Goal: Navigation & Orientation: Find specific page/section

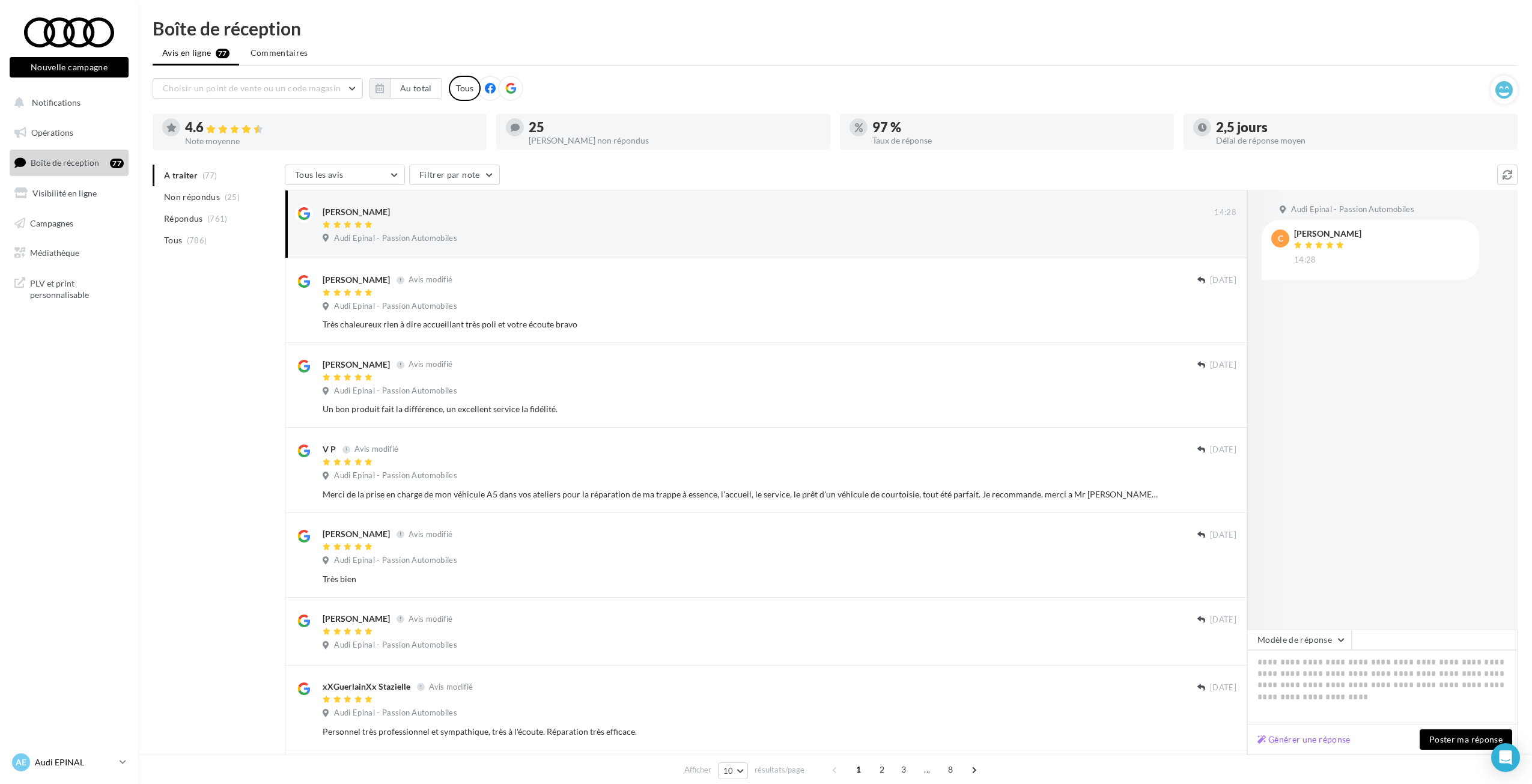
click at [59, 758] on p "Audi EPINAL" at bounding box center [74, 762] width 80 height 12
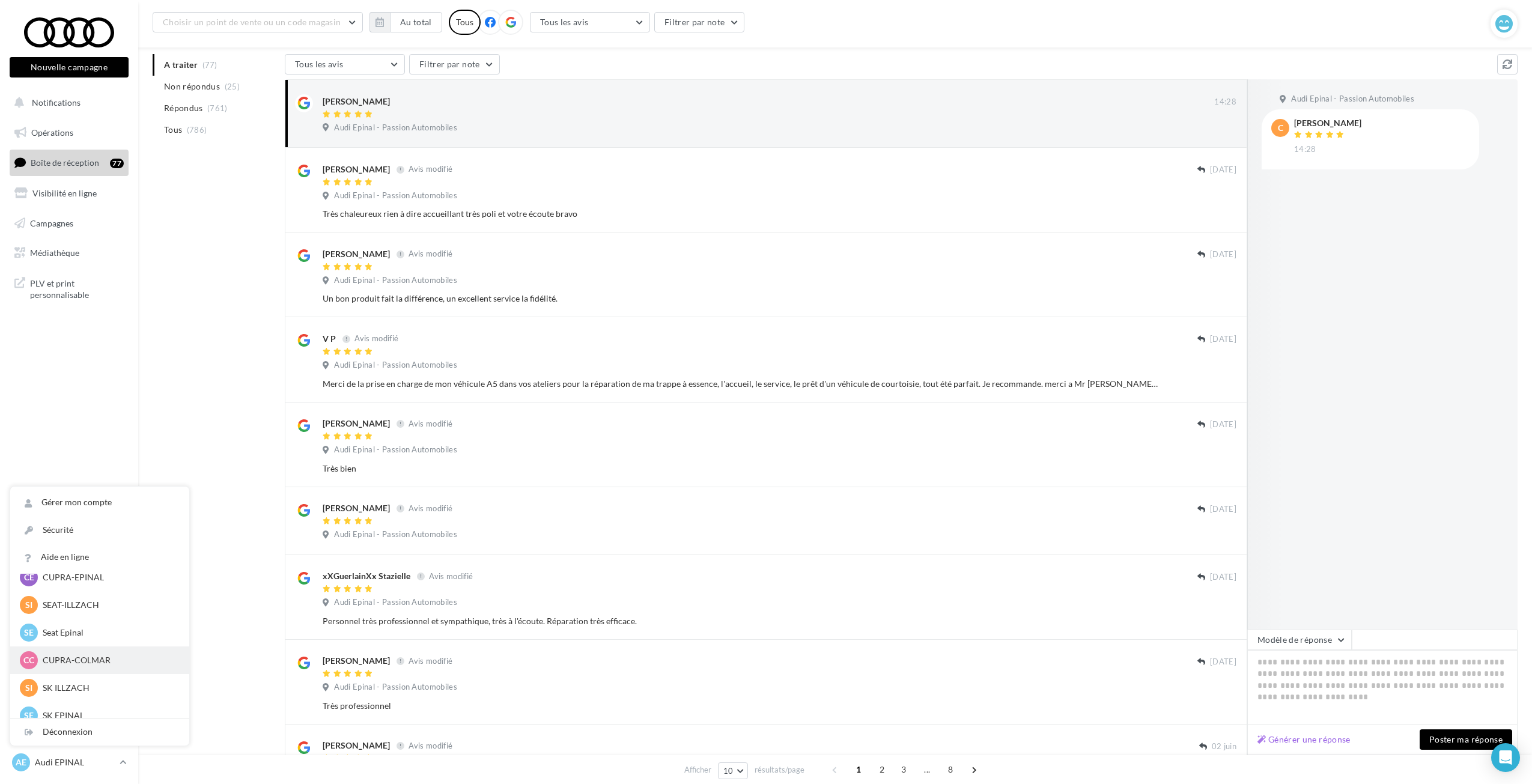
scroll to position [166, 0]
click at [79, 593] on p "SK ILLZACH" at bounding box center [108, 593] width 132 height 12
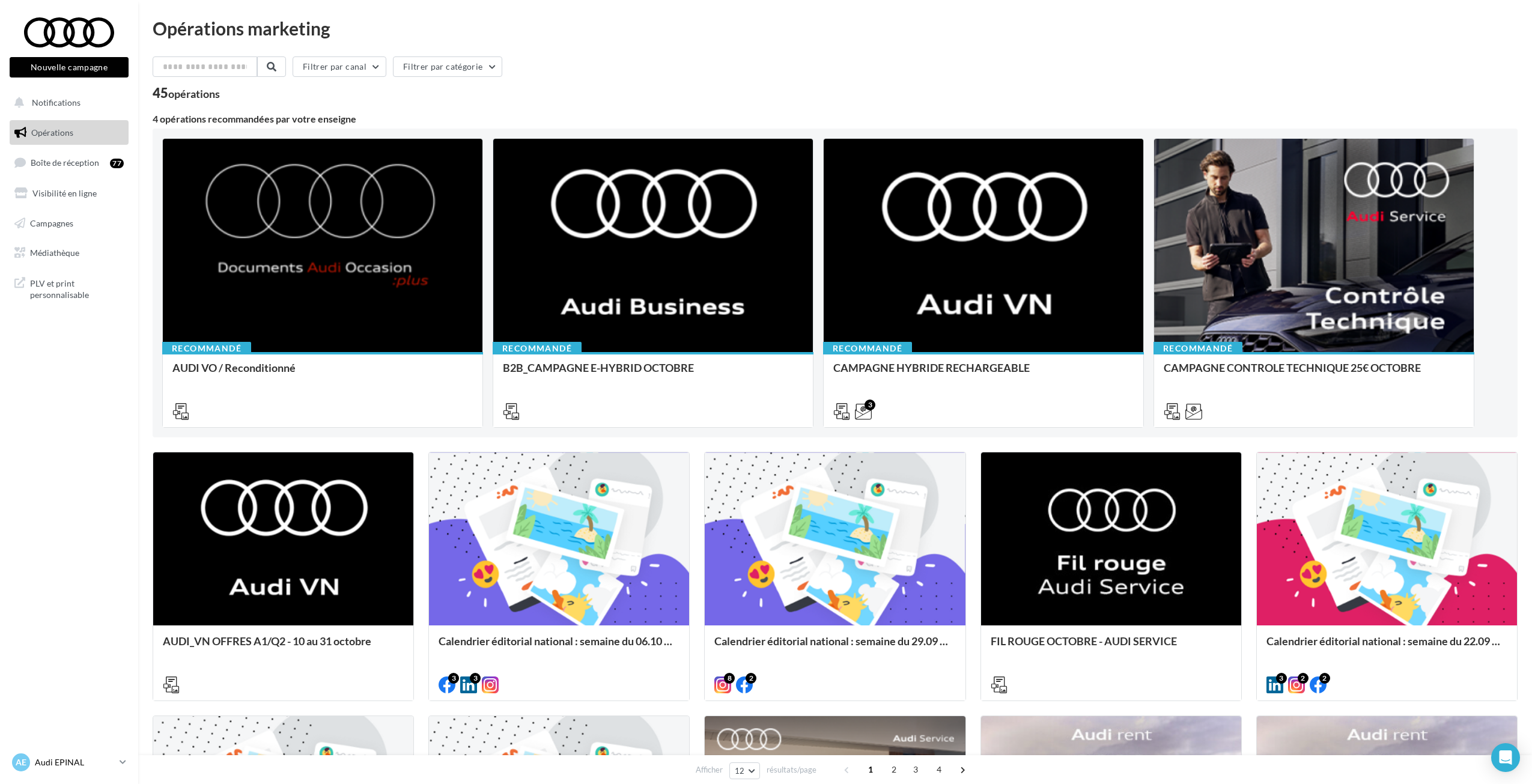
click at [101, 759] on p "Audi EPINAL" at bounding box center [74, 762] width 80 height 12
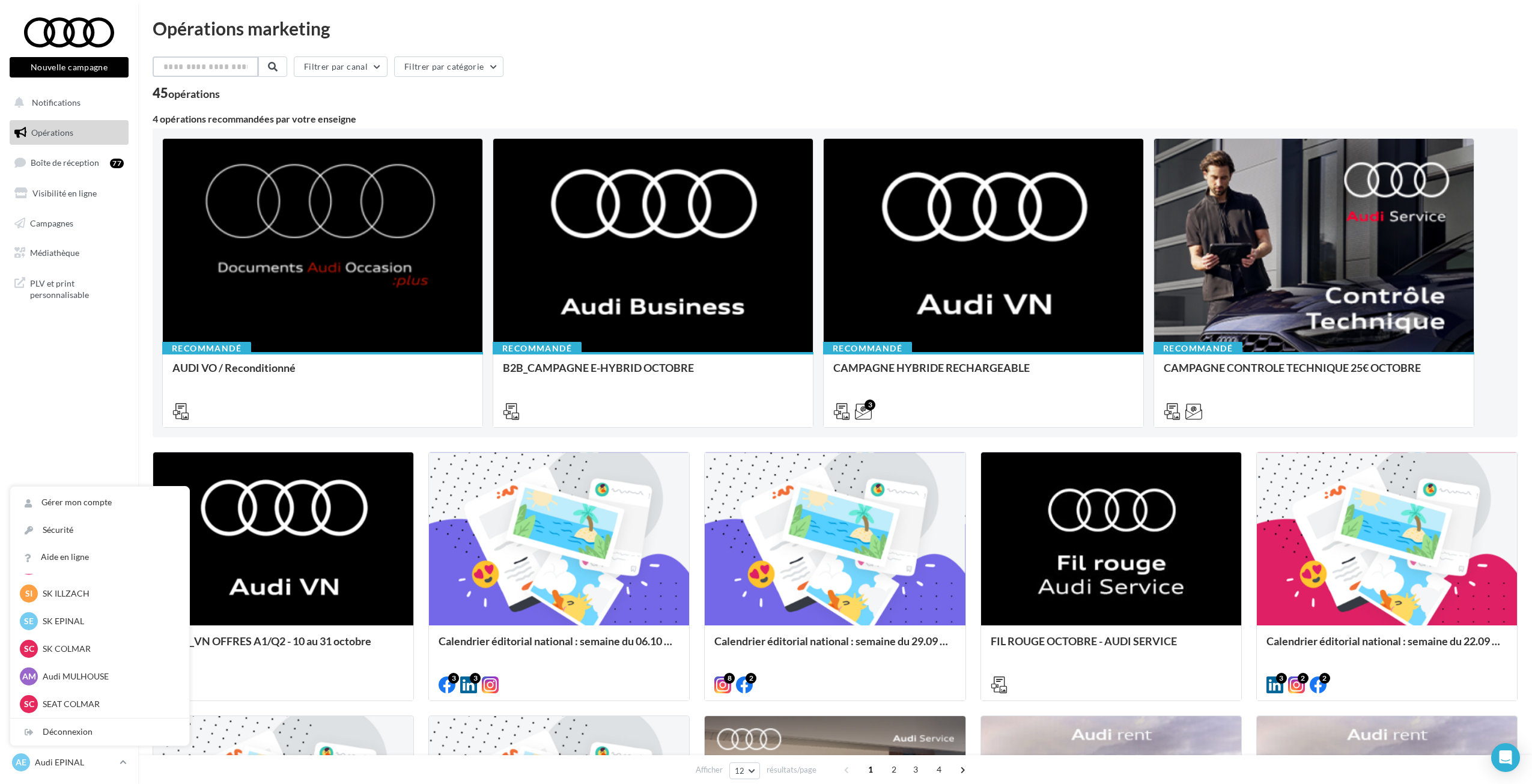
click at [250, 73] on input "text" at bounding box center [206, 66] width 106 height 20
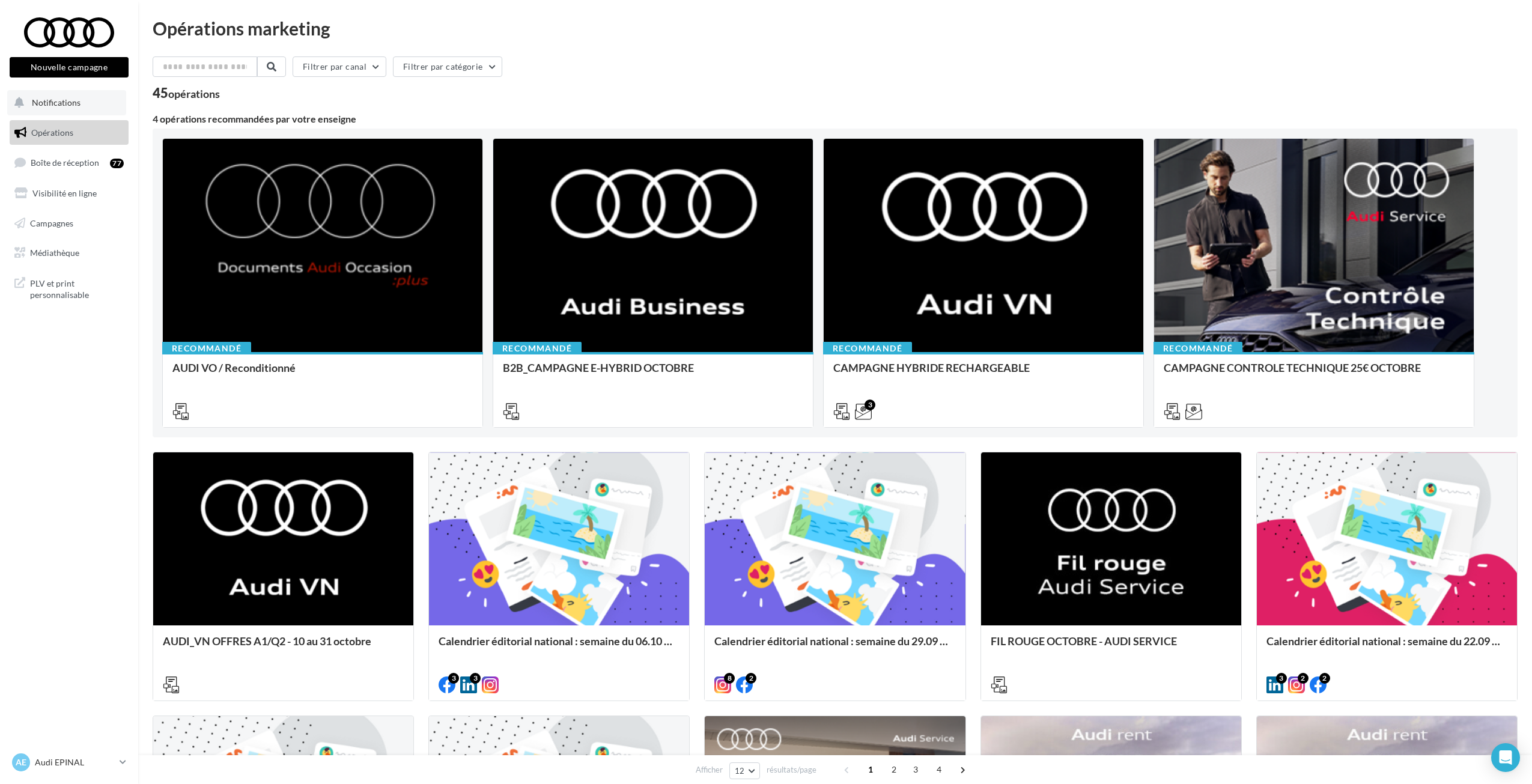
click at [60, 95] on button "Notifications" at bounding box center [66, 103] width 119 height 25
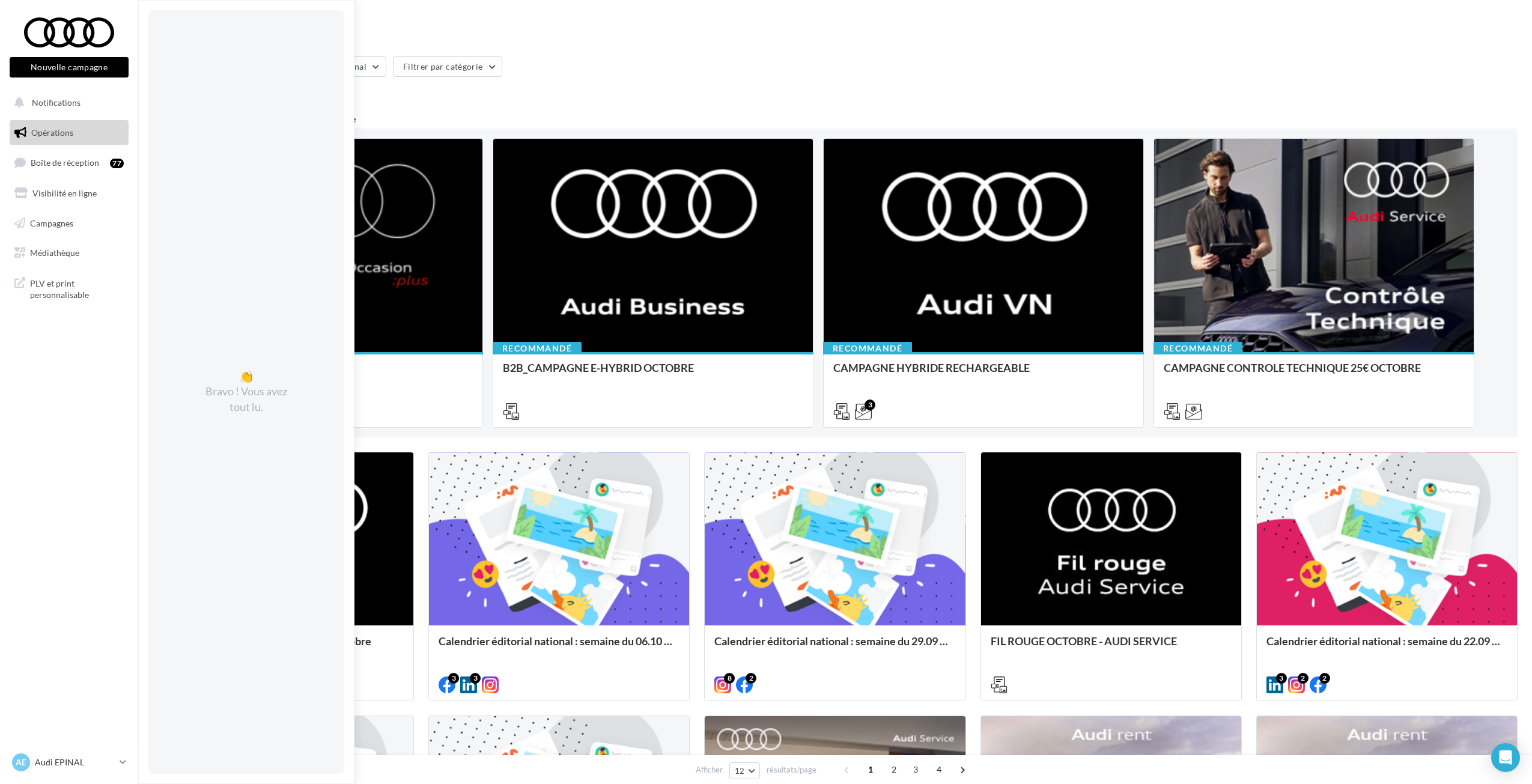
drag, startPoint x: 714, startPoint y: 58, endPoint x: 678, endPoint y: 83, distance: 43.8
click at [714, 59] on div "Filtrer par canal Filtrer par catégorie" at bounding box center [835, 69] width 1365 height 25
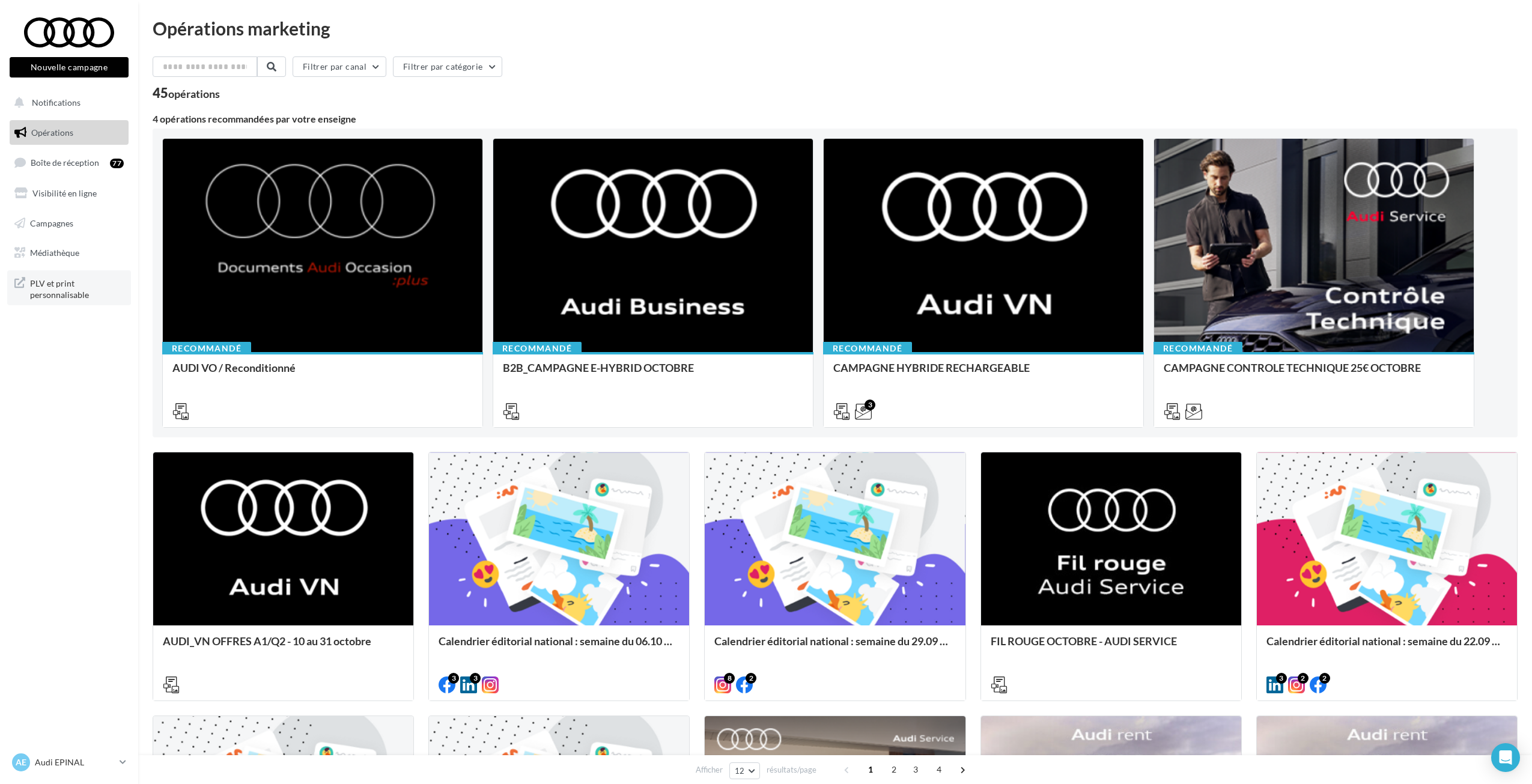
click at [38, 283] on span "PLV et print personnalisable" at bounding box center [76, 287] width 94 height 26
click at [117, 769] on link "AE Audi EPINAL audi-epin-roh" at bounding box center [69, 762] width 119 height 23
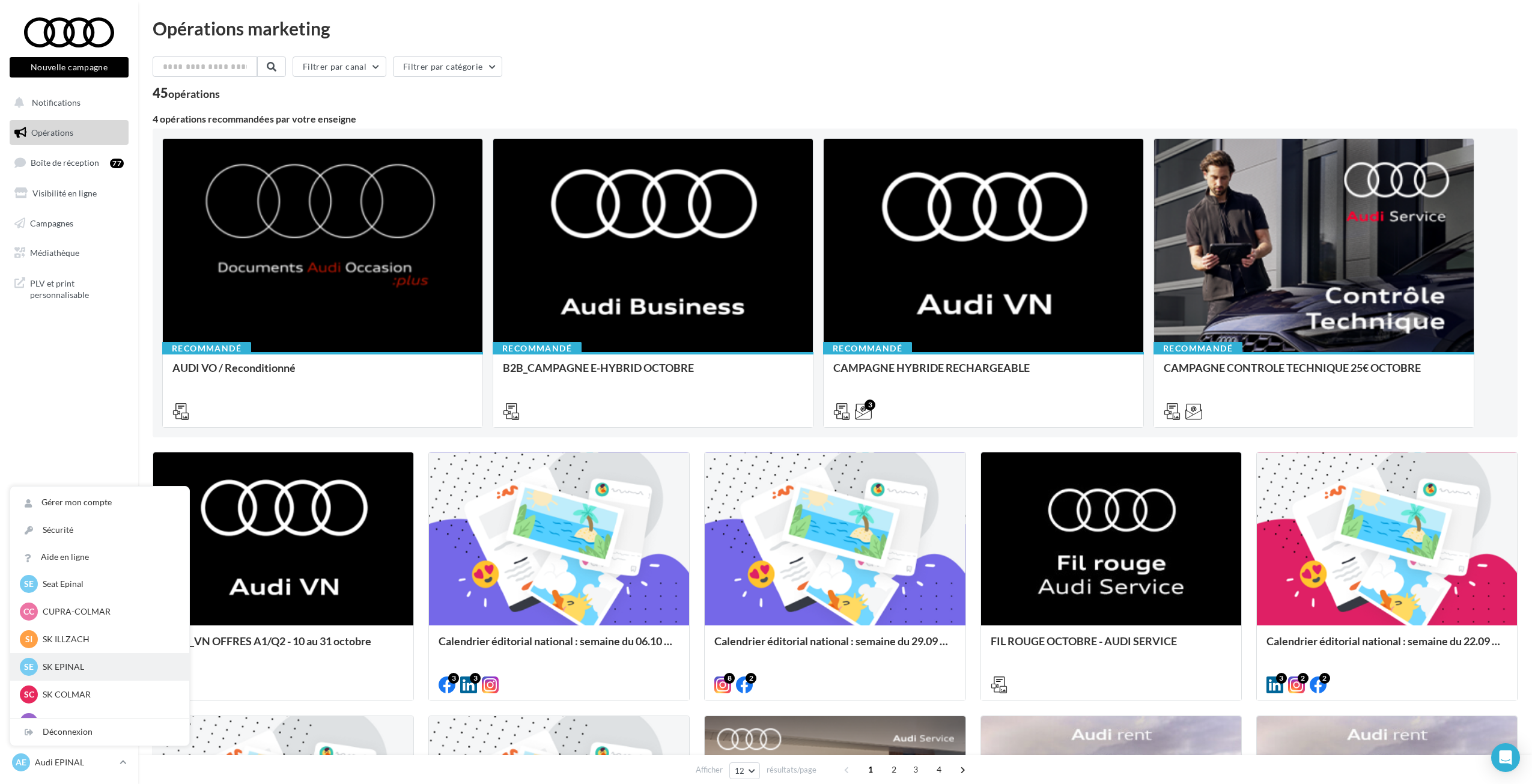
scroll to position [166, 0]
click at [67, 774] on div "AE Audi EPINAL audi-epin-roh Gérer mon compte Sécurité Aide en ligne AE Audi EP…" at bounding box center [69, 763] width 119 height 24
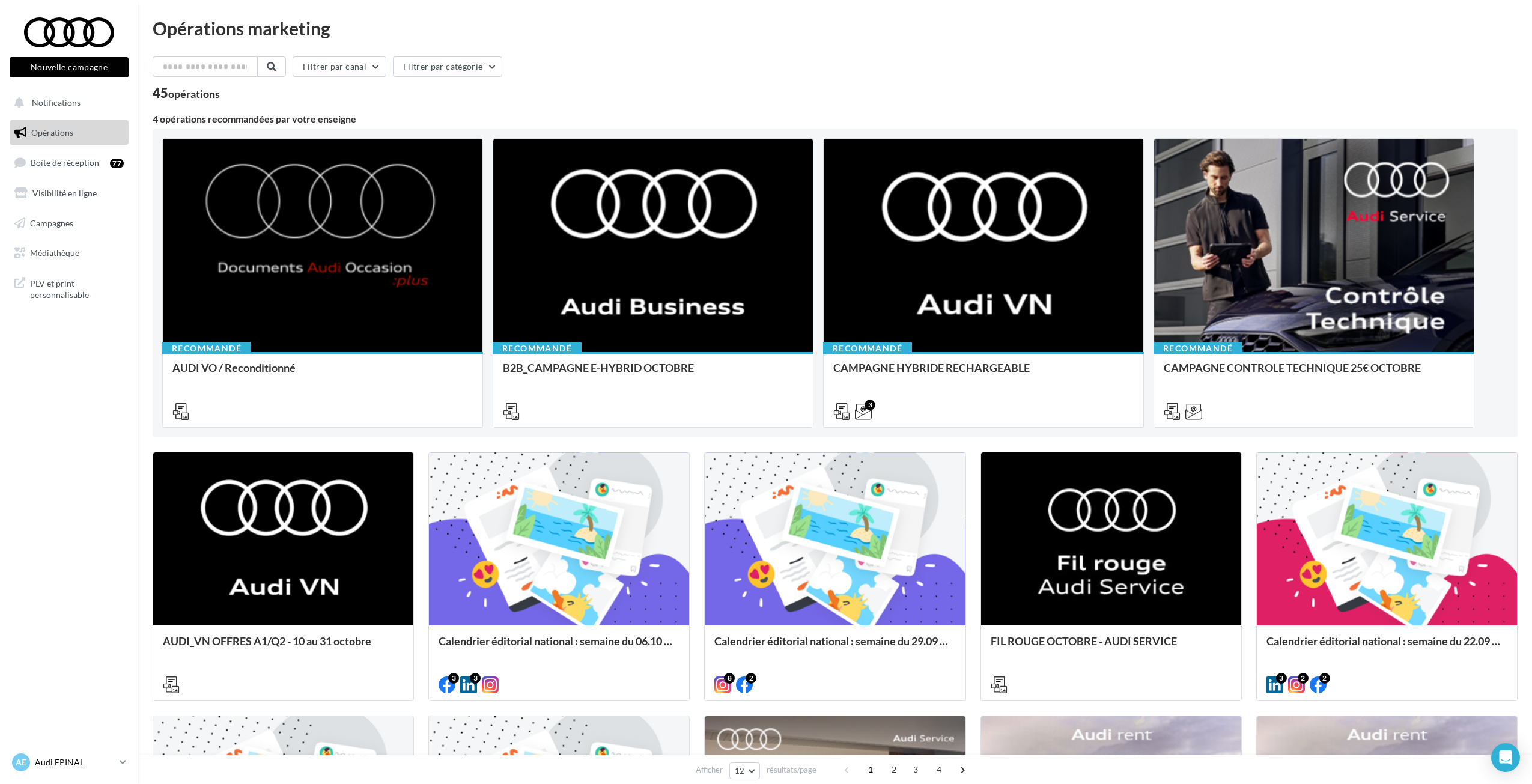
click at [65, 761] on p "Audi EPINAL" at bounding box center [74, 762] width 80 height 12
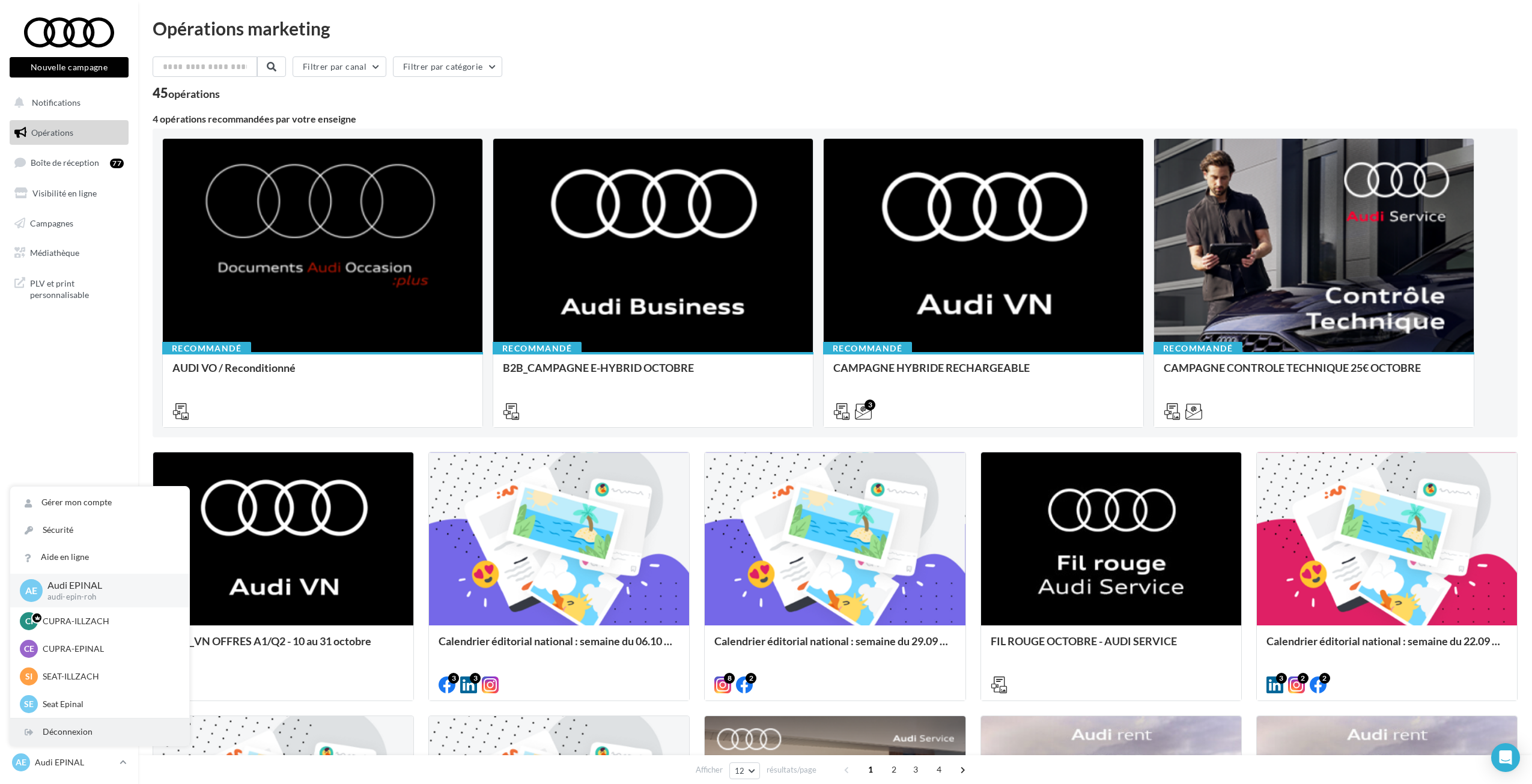
click at [73, 730] on div "Déconnexion" at bounding box center [100, 732] width 179 height 27
